Goal: Use online tool/utility: Use online tool/utility

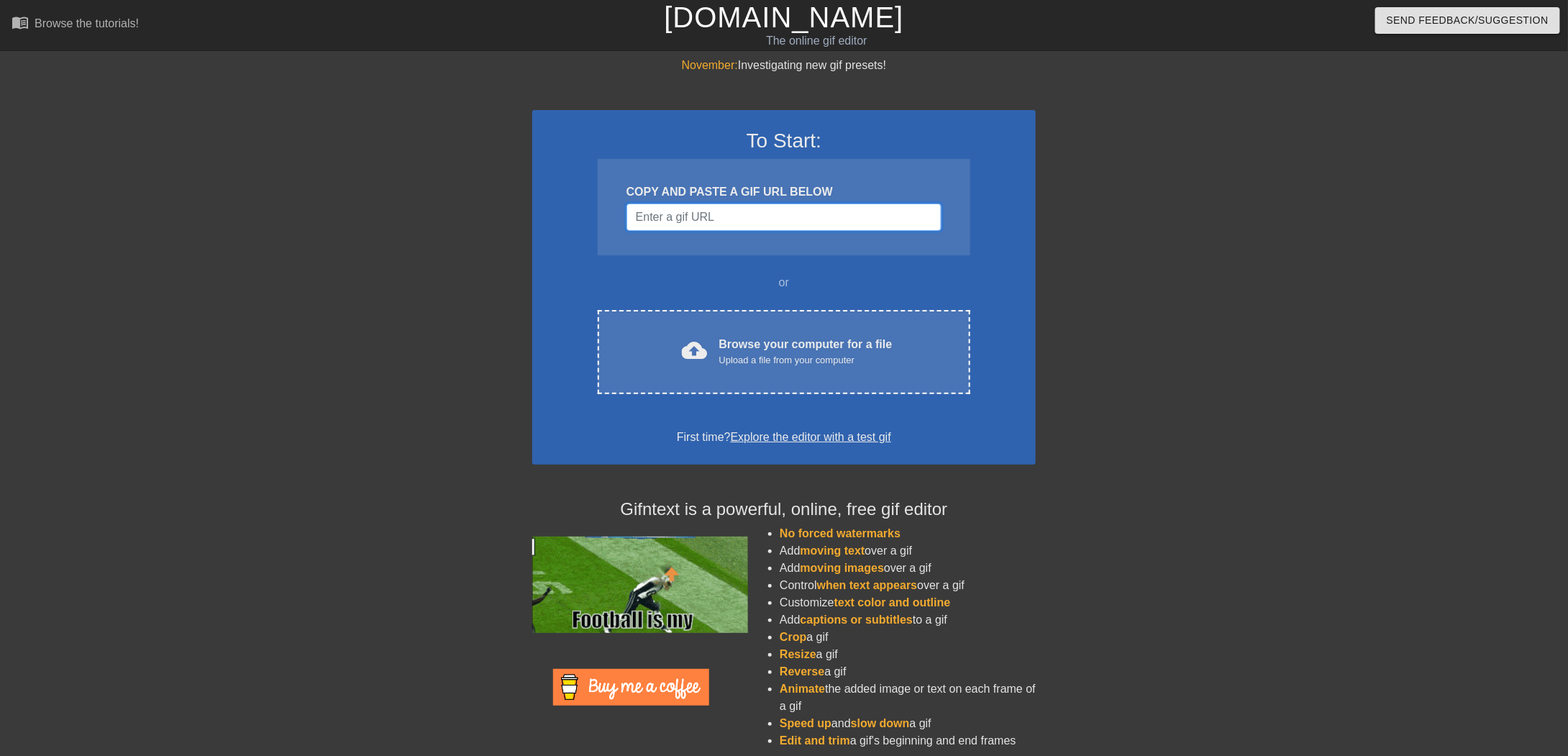
click at [709, 222] on input "Username" at bounding box center [783, 217] width 315 height 27
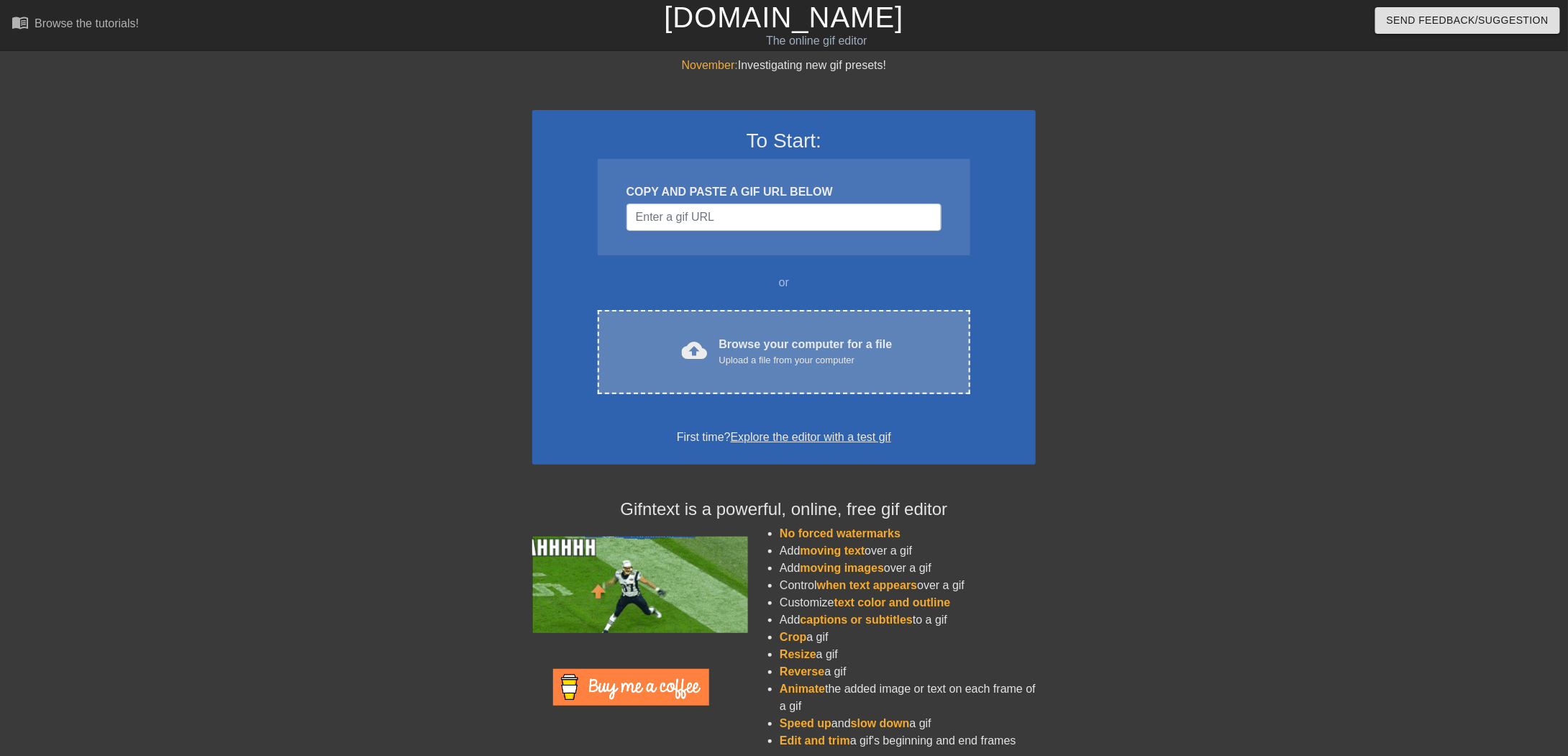
click at [717, 367] on div "cloud_upload Browse your computer for a file Upload a file from your computer C…" at bounding box center [783, 352] width 373 height 84
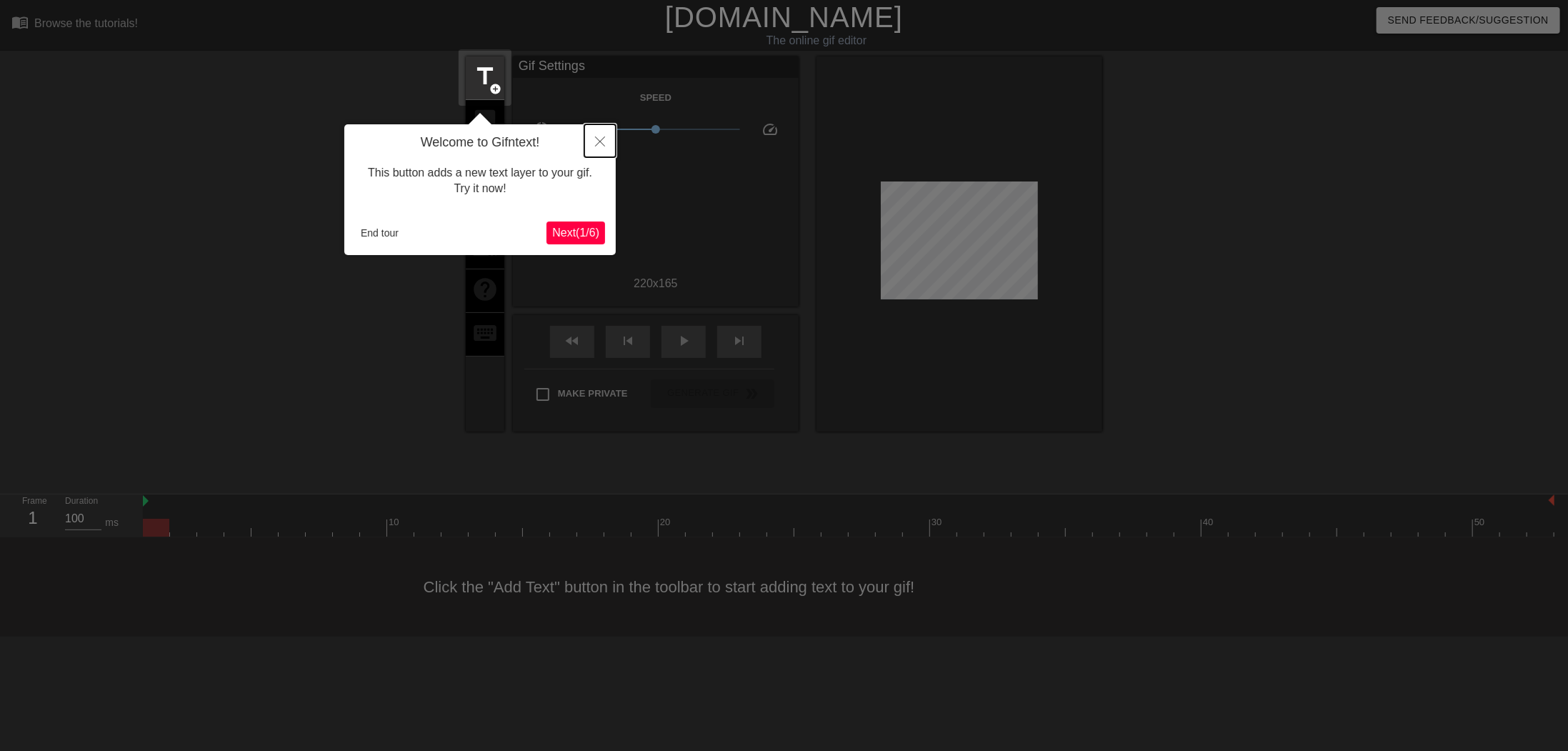
click at [604, 140] on icon "Close" at bounding box center [599, 141] width 10 height 10
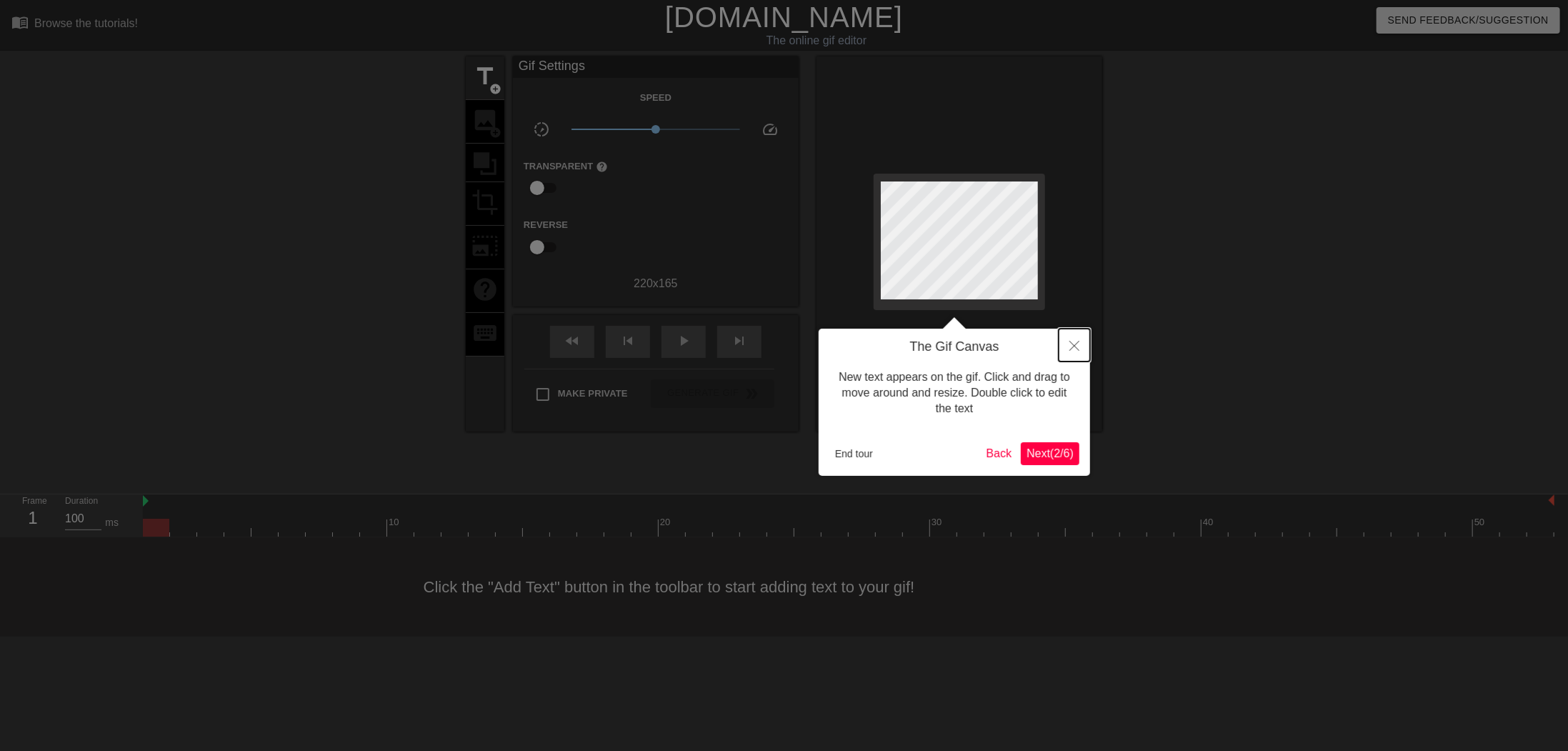
click at [1071, 350] on icon "Close" at bounding box center [1073, 345] width 10 height 10
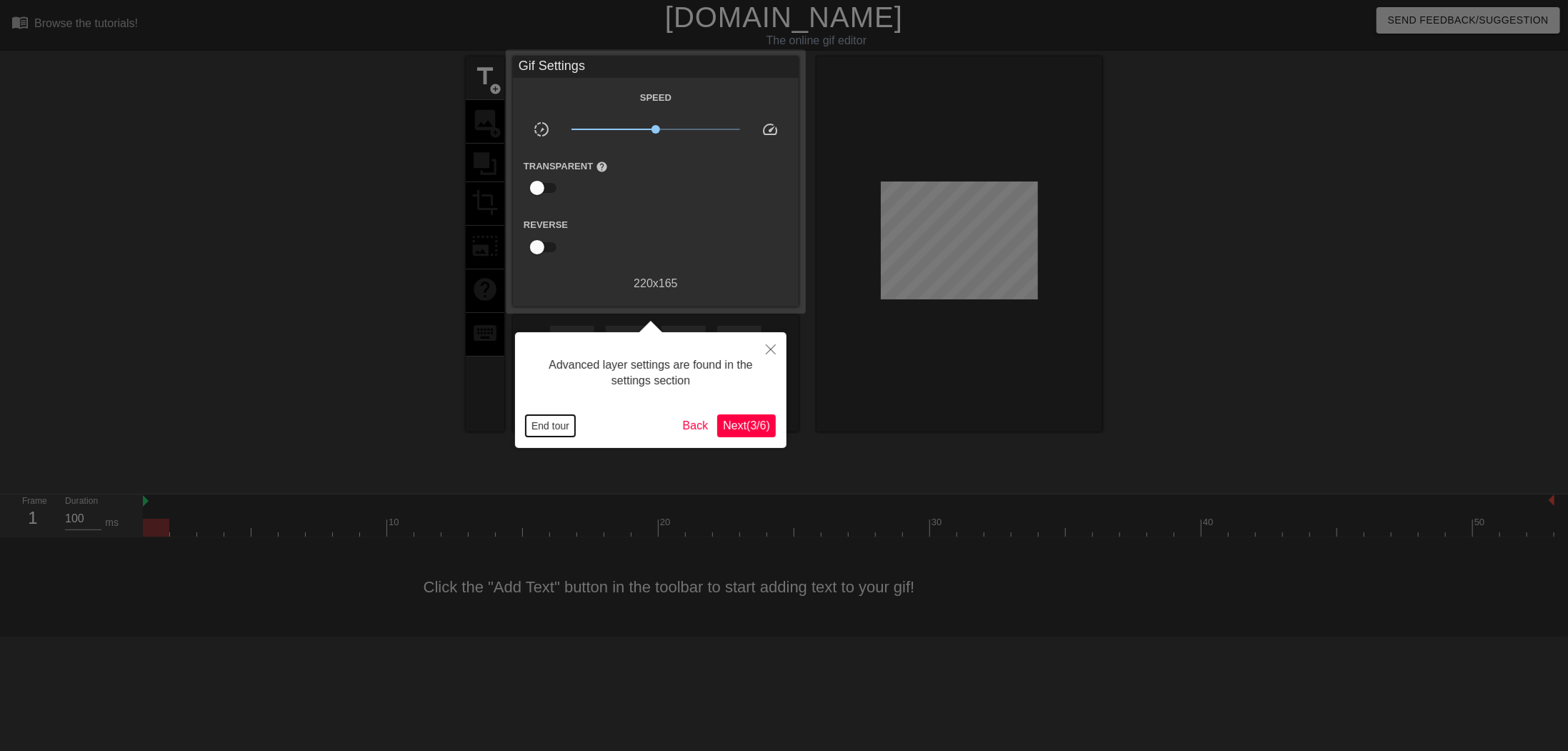
click at [538, 427] on button "End tour" at bounding box center [550, 426] width 49 height 22
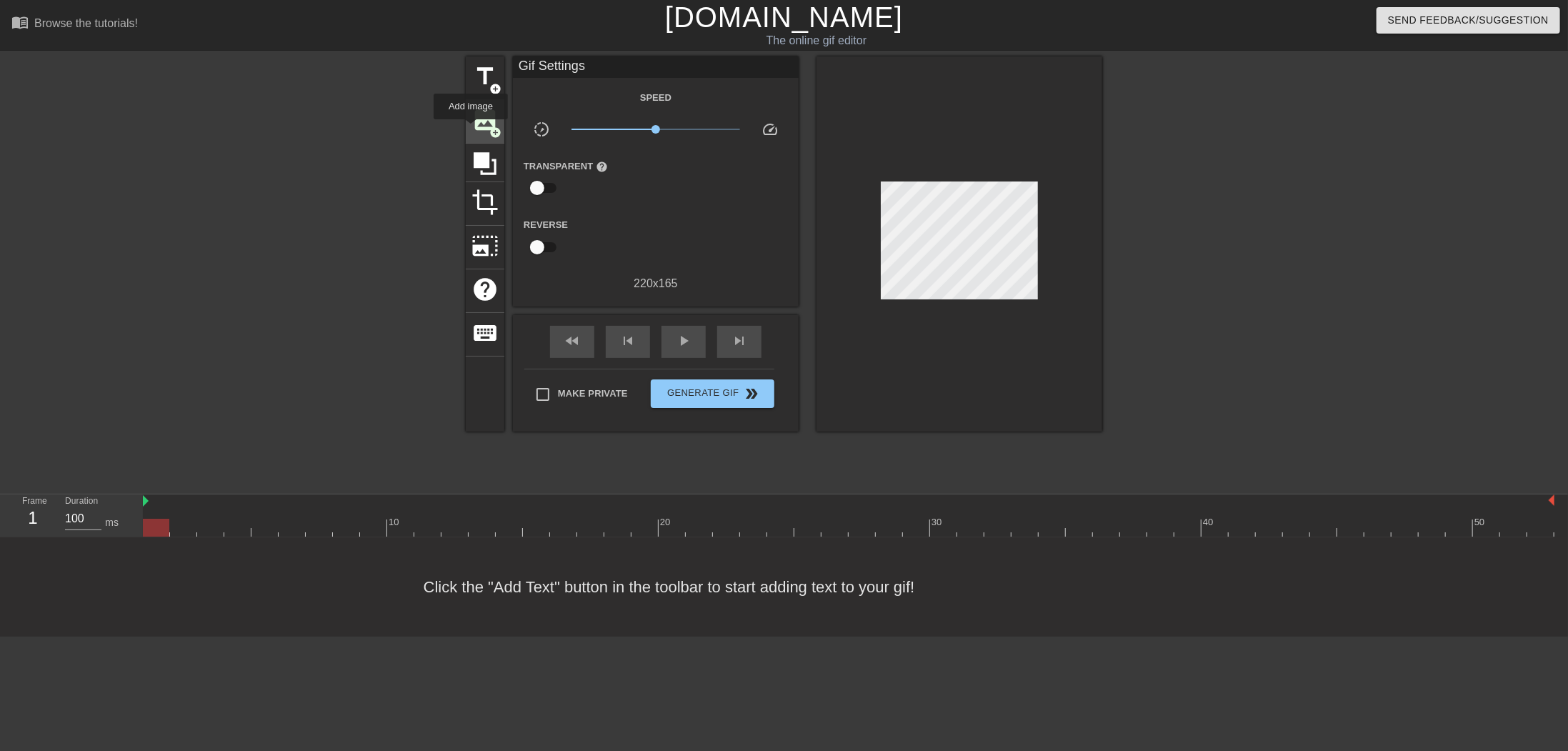
click at [476, 128] on span "image" at bounding box center [485, 120] width 27 height 27
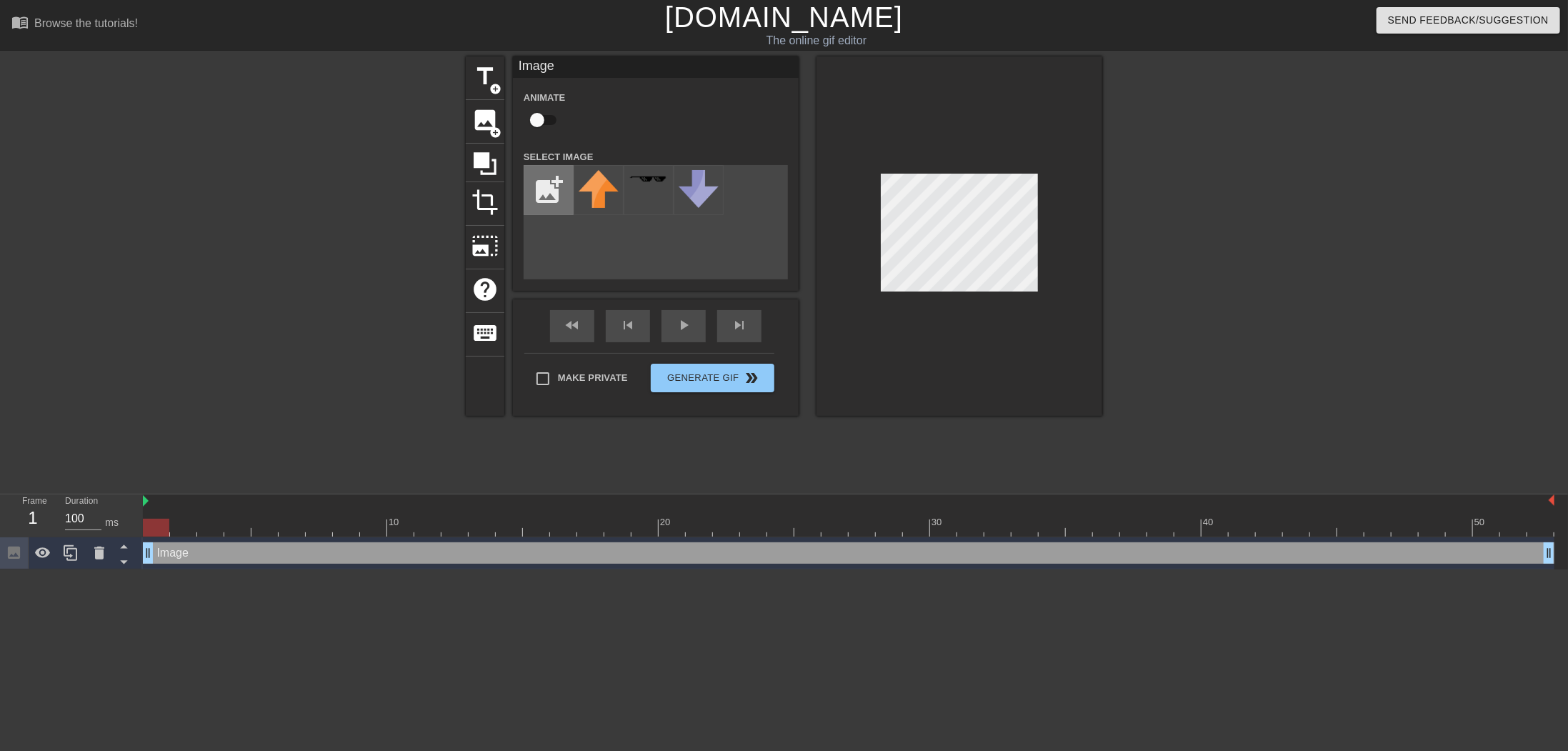
click at [550, 186] on input "file" at bounding box center [548, 190] width 48 height 48
type input "C:\fakepath\Untitled.png"
click at [589, 171] on div at bounding box center [599, 190] width 50 height 50
click at [1033, 294] on div at bounding box center [959, 236] width 286 height 359
click at [964, 393] on div at bounding box center [959, 236] width 286 height 359
